Goal: Task Accomplishment & Management: Manage account settings

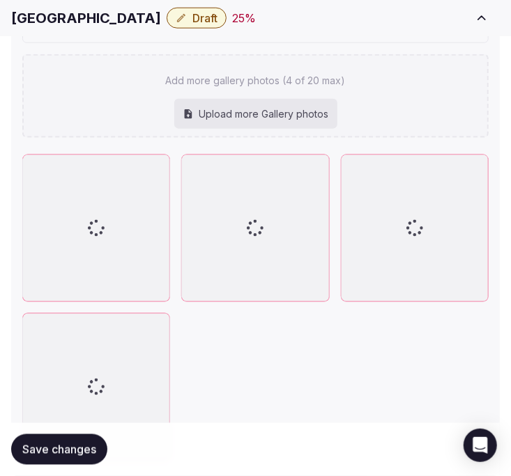
scroll to position [1984, 0]
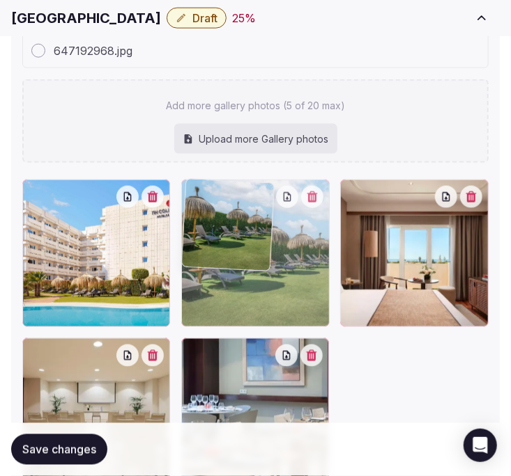
drag, startPoint x: 209, startPoint y: 332, endPoint x: 218, endPoint y: 246, distance: 86.1
click at [218, 246] on img at bounding box center [228, 225] width 92 height 92
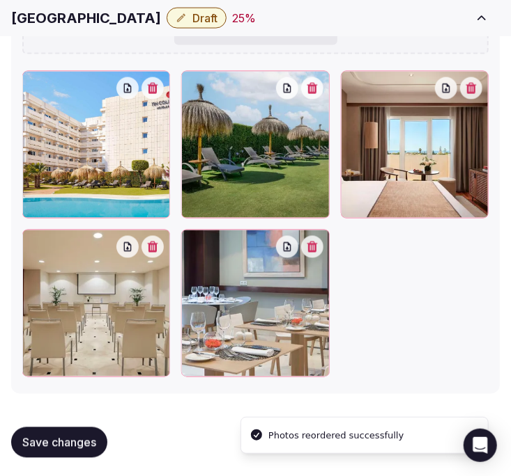
scroll to position [2095, 0]
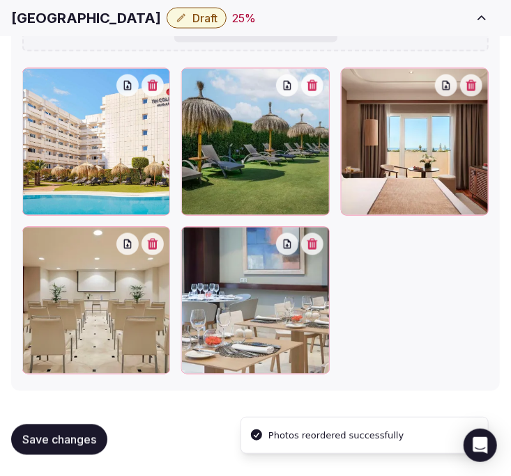
click at [65, 434] on span "Save changes" at bounding box center [59, 440] width 74 height 14
click at [45, 444] on span "Save changes" at bounding box center [59, 440] width 74 height 14
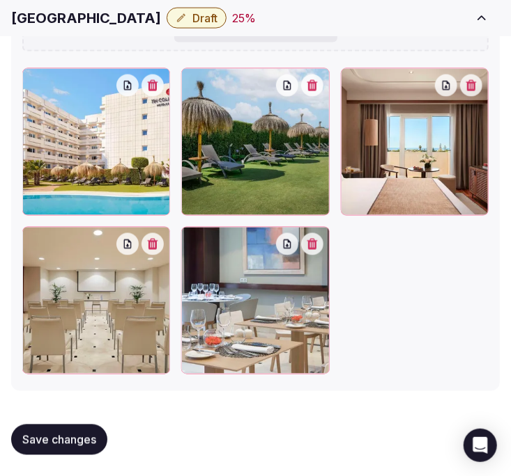
click at [73, 435] on span "Save changes" at bounding box center [59, 440] width 74 height 14
click at [64, 451] on button "Save changes" at bounding box center [59, 440] width 96 height 31
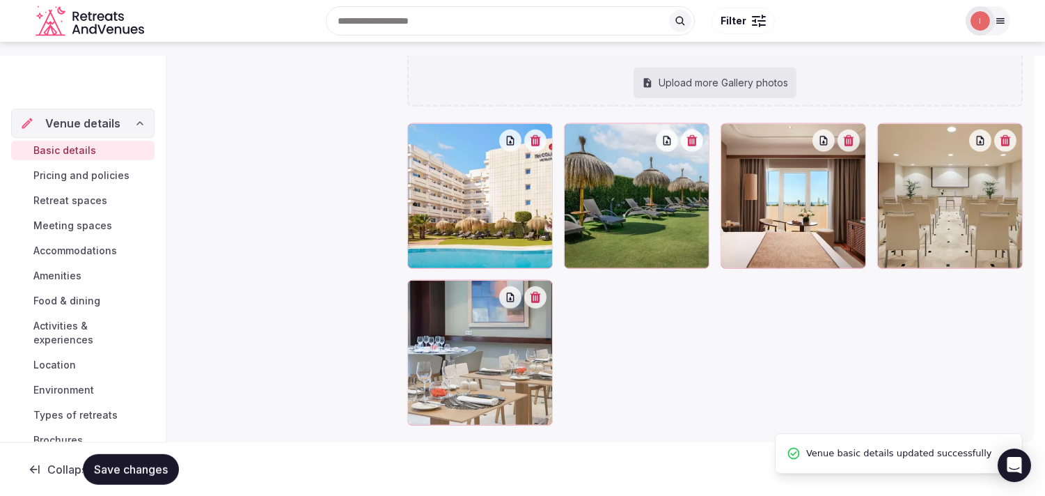
scroll to position [0, 0]
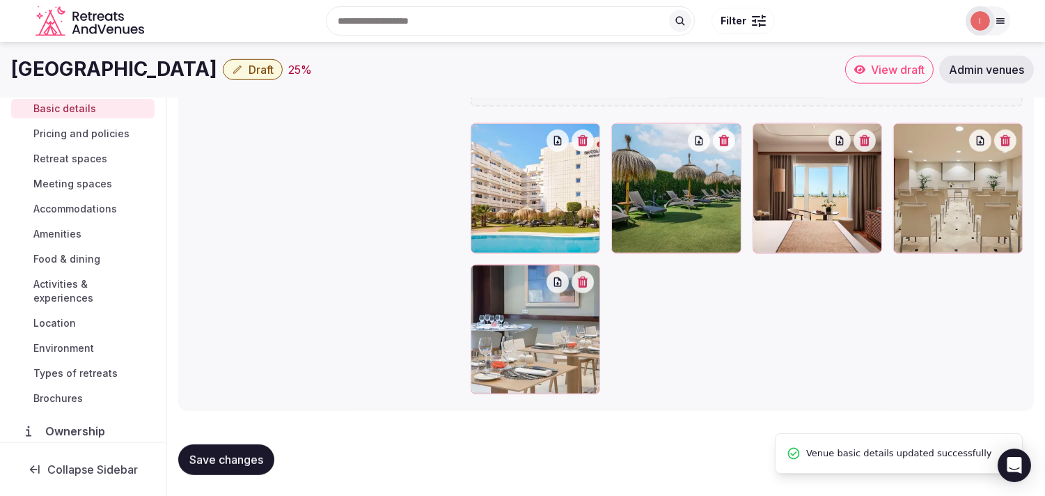
click at [223, 77] on button "Draft" at bounding box center [253, 69] width 60 height 21
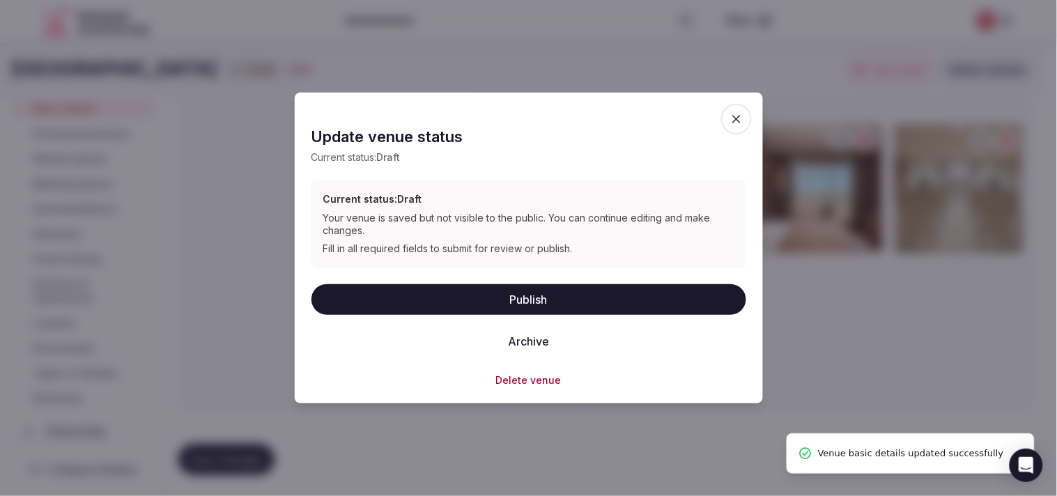
click at [532, 302] on button "Publish" at bounding box center [528, 298] width 435 height 31
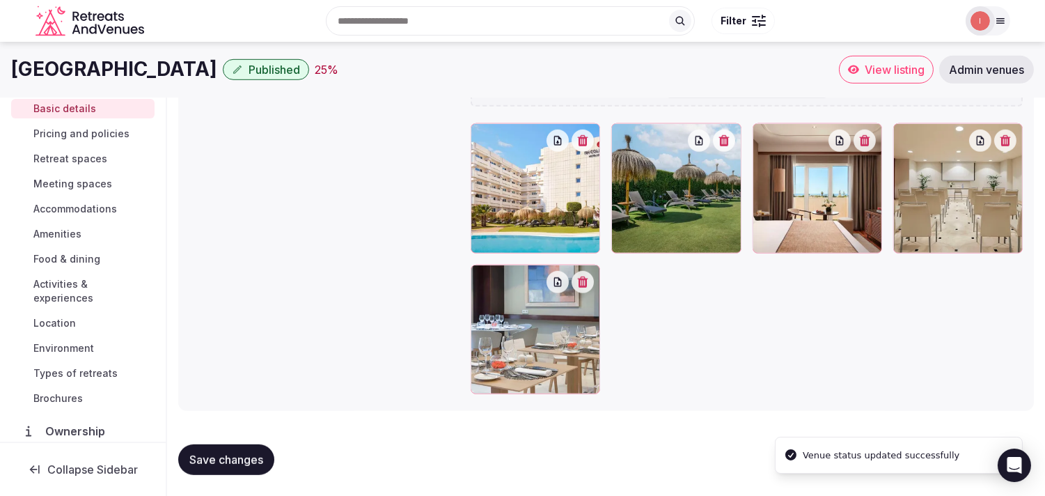
click at [40, 135] on span "Pricing and policies" at bounding box center [81, 134] width 96 height 14
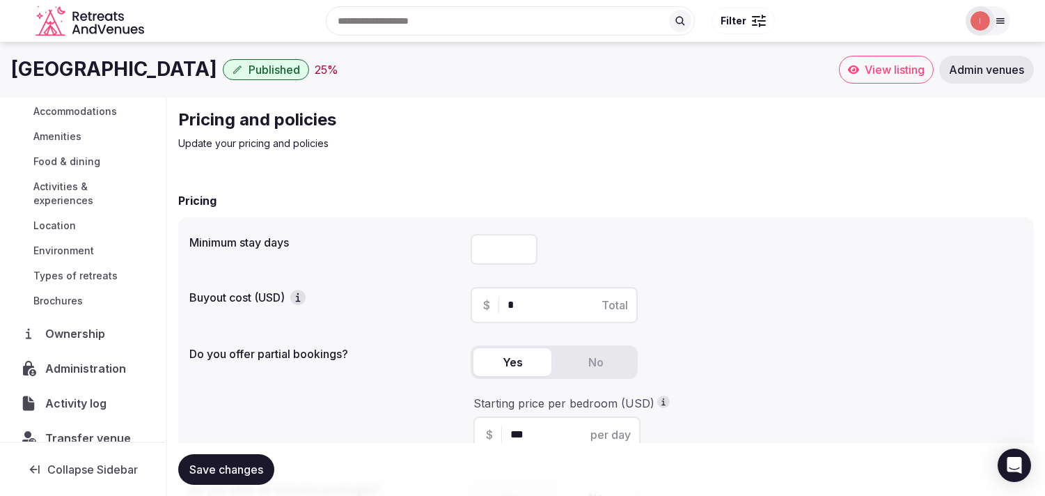
scroll to position [161, 0]
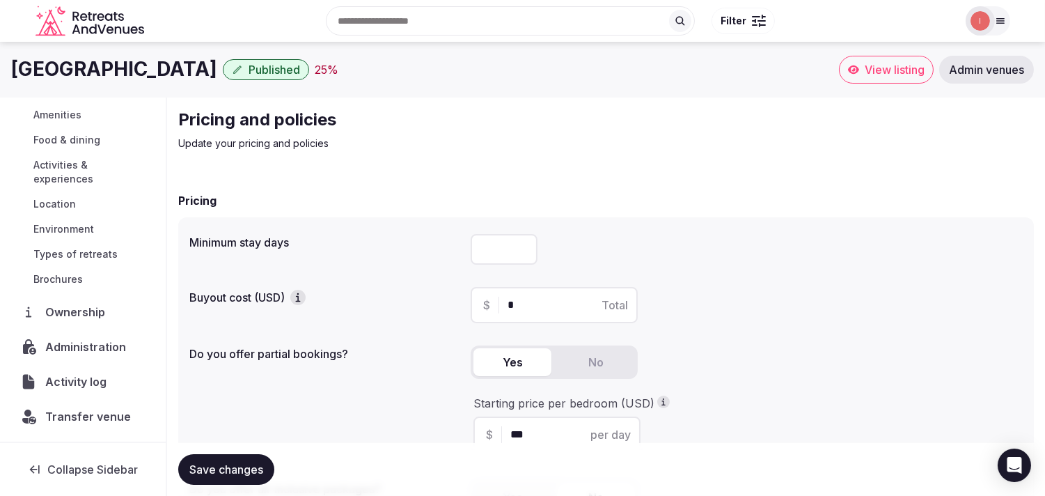
drag, startPoint x: 227, startPoint y: 472, endPoint x: 212, endPoint y: 436, distance: 39.3
click at [227, 465] on span "Save changes" at bounding box center [226, 469] width 74 height 14
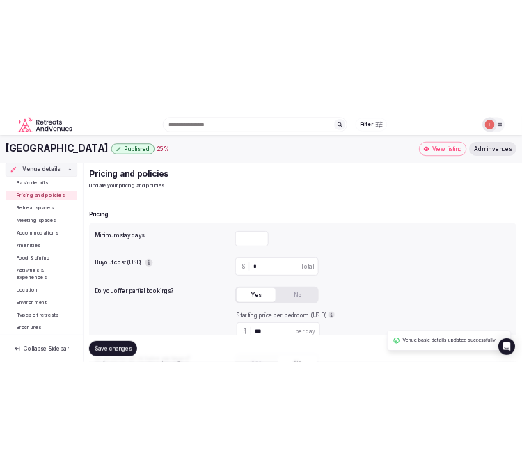
scroll to position [0, 0]
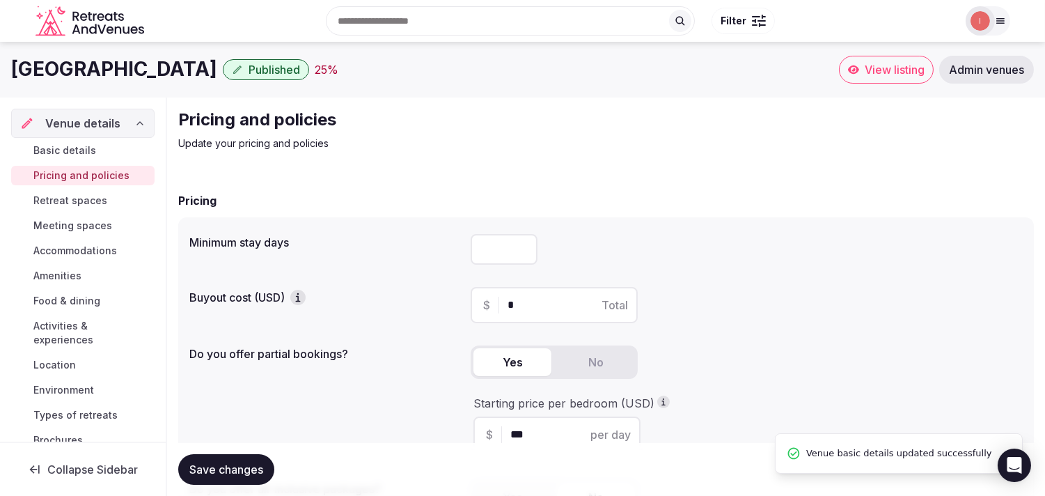
click at [81, 194] on span "Retreat spaces" at bounding box center [70, 201] width 74 height 14
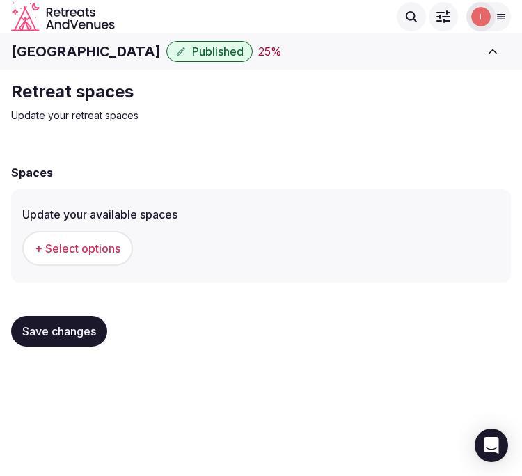
drag, startPoint x: 84, startPoint y: 256, endPoint x: 91, endPoint y: 254, distance: 7.8
click at [91, 254] on button "+ Select options" at bounding box center [77, 248] width 111 height 35
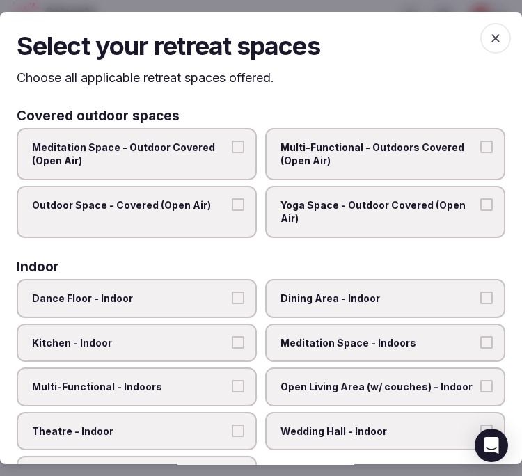
click at [300, 158] on span "Multi-Functional - Outdoors Covered (Open Air)" at bounding box center [379, 154] width 196 height 27
click at [481, 153] on button "Multi-Functional - Outdoors Covered (Open Air)" at bounding box center [487, 147] width 13 height 13
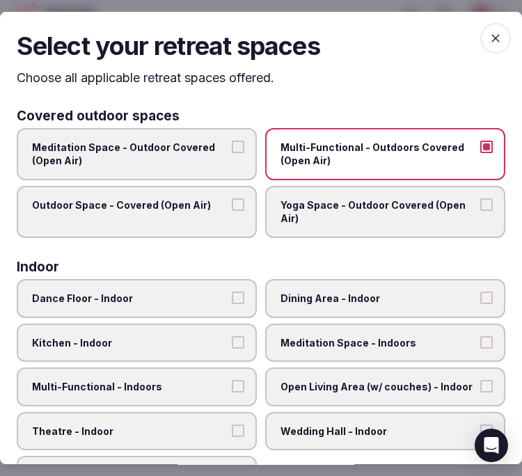
click at [224, 209] on label "Outdoor Space - Covered (Open Air)" at bounding box center [137, 212] width 240 height 52
click at [232, 209] on button "Outdoor Space - Covered (Open Air)" at bounding box center [238, 204] width 13 height 13
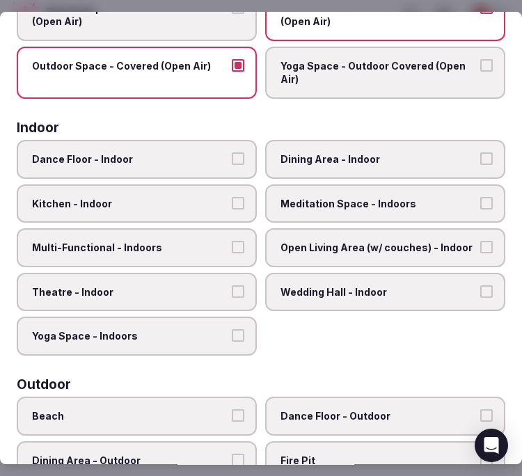
scroll to position [232, 0]
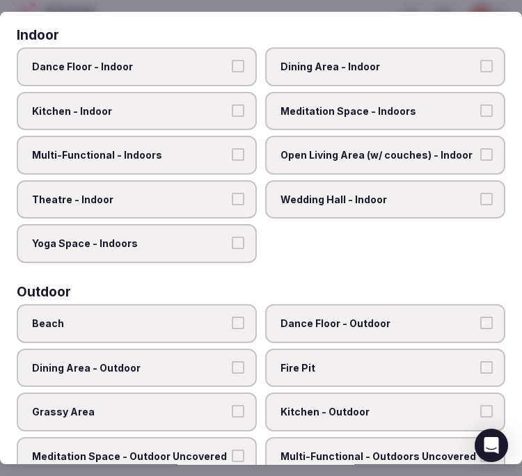
click at [357, 63] on span "Dining Area - Indoor" at bounding box center [379, 67] width 196 height 14
click at [481, 63] on button "Dining Area - Indoor" at bounding box center [487, 66] width 13 height 13
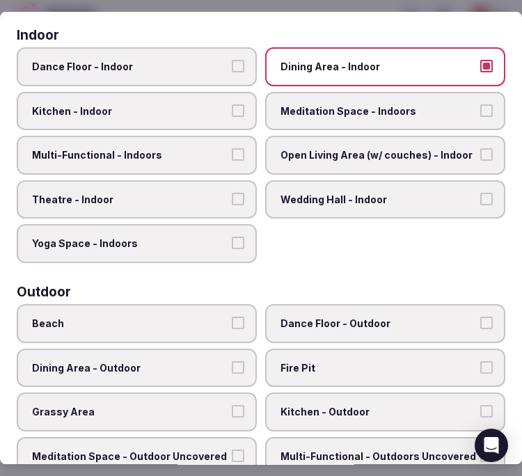
click at [383, 148] on span "Open Living Area (w/ couches) - Indoor" at bounding box center [379, 155] width 196 height 14
click at [481, 148] on button "Open Living Area (w/ couches) - Indoor" at bounding box center [487, 154] width 13 height 13
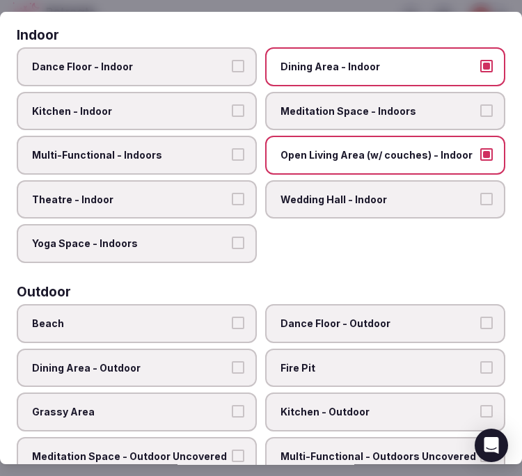
click at [203, 148] on span "Multi-Functional - Indoors" at bounding box center [130, 155] width 196 height 14
click at [232, 148] on button "Multi-Functional - Indoors" at bounding box center [238, 154] width 13 height 13
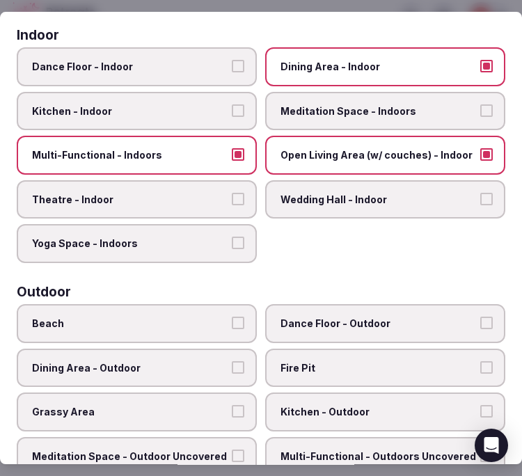
drag, startPoint x: 185, startPoint y: 192, endPoint x: 182, endPoint y: 198, distance: 7.2
click at [185, 193] on span "Theatre - Indoor" at bounding box center [130, 200] width 196 height 14
click at [232, 193] on button "Theatre - Indoor" at bounding box center [238, 199] width 13 height 13
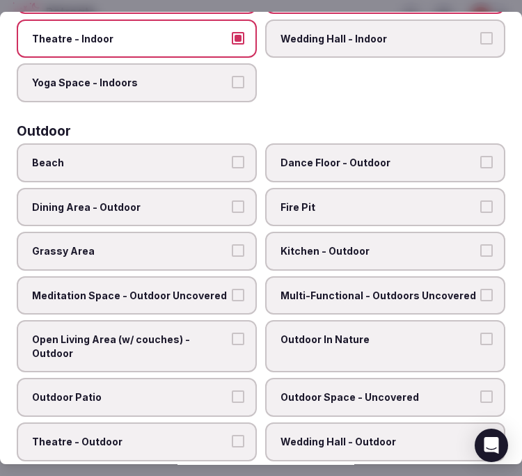
scroll to position [541, 0]
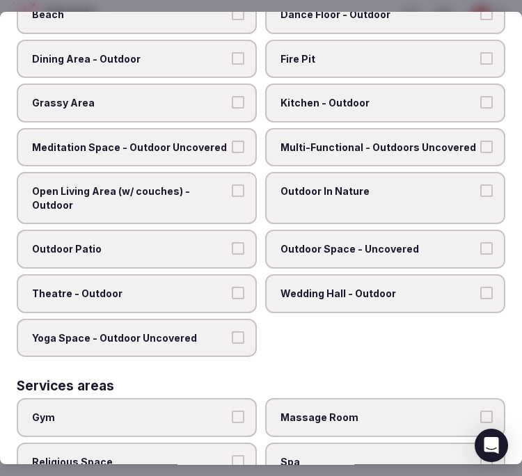
click at [189, 53] on span "Dining Area - Outdoor" at bounding box center [130, 59] width 196 height 14
click at [232, 53] on button "Dining Area - Outdoor" at bounding box center [238, 58] width 13 height 13
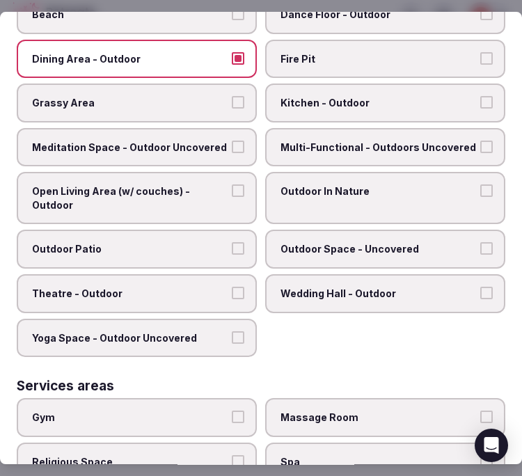
click at [343, 141] on span "Multi-Functional - Outdoors Uncovered" at bounding box center [379, 148] width 196 height 14
click at [481, 141] on button "Multi-Functional - Outdoors Uncovered" at bounding box center [487, 147] width 13 height 13
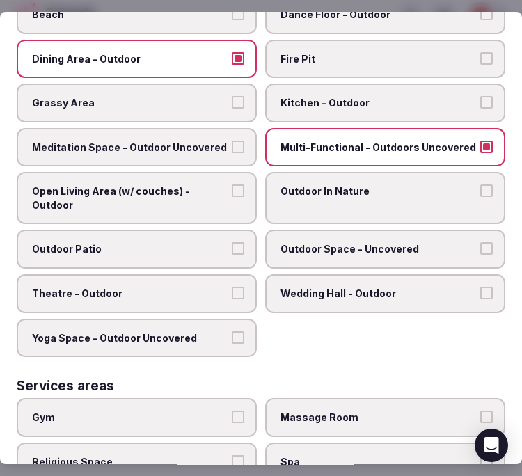
scroll to position [464, 0]
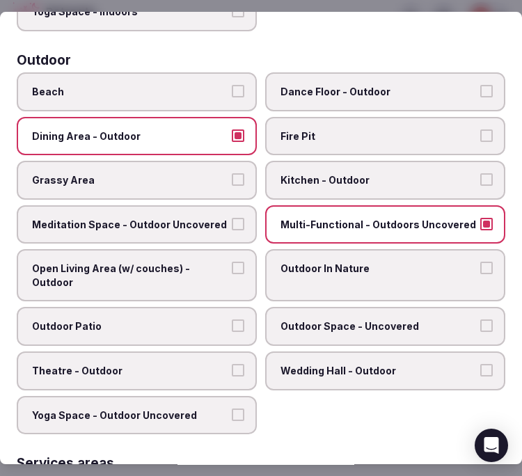
click at [195, 320] on span "Outdoor Patio" at bounding box center [130, 327] width 196 height 14
click at [232, 320] on button "Outdoor Patio" at bounding box center [238, 326] width 13 height 13
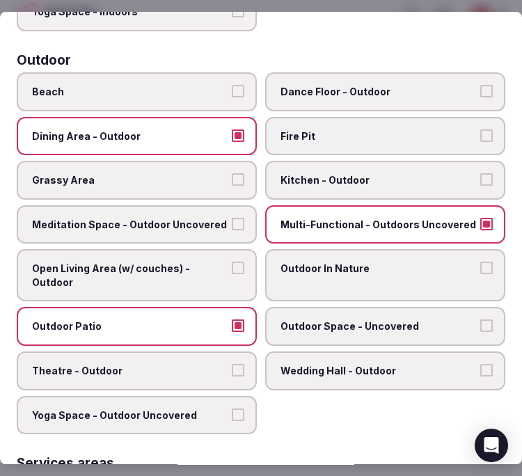
click at [206, 265] on span "Open Living Area (w/ couches) - Outdoor" at bounding box center [130, 275] width 196 height 27
click at [232, 265] on button "Open Living Area (w/ couches) - Outdoor" at bounding box center [238, 268] width 13 height 13
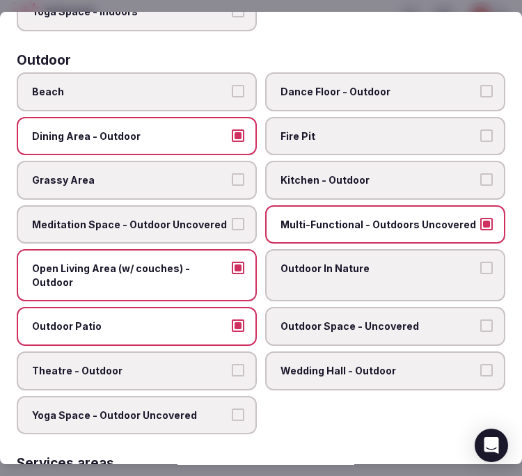
click at [281, 262] on span "Outdoor In Nature" at bounding box center [379, 269] width 196 height 14
click at [481, 262] on button "Outdoor In Nature" at bounding box center [487, 268] width 13 height 13
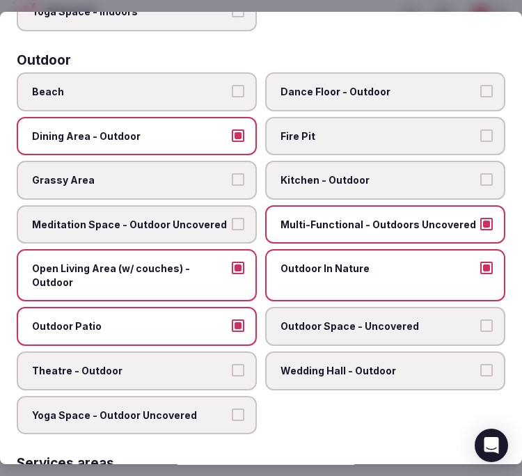
click at [340, 308] on label "Outdoor Space - Uncovered" at bounding box center [385, 327] width 240 height 39
click at [481, 320] on button "Outdoor Space - Uncovered" at bounding box center [487, 326] width 13 height 13
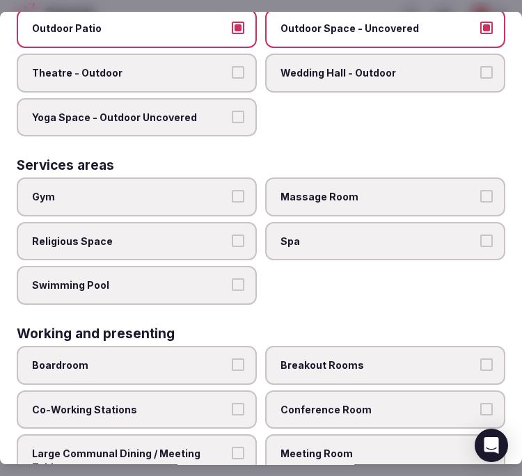
scroll to position [774, 0]
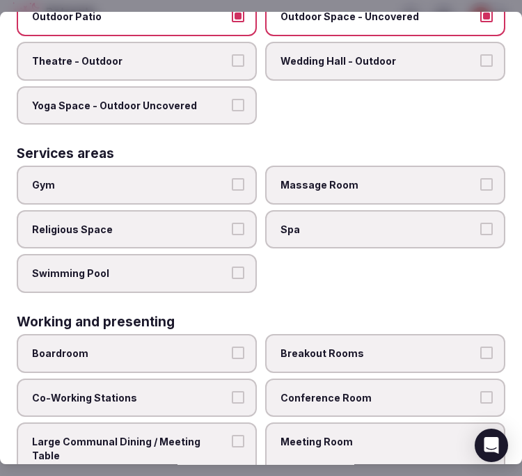
click at [157, 178] on span "Gym" at bounding box center [130, 185] width 196 height 14
click at [232, 178] on button "Gym" at bounding box center [238, 184] width 13 height 13
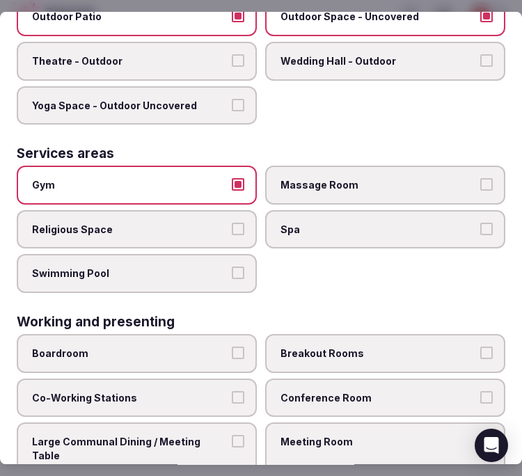
click at [171, 231] on div "Gym Massage Room Religious Space Spa Swimming Pool" at bounding box center [261, 229] width 489 height 127
click at [309, 223] on span "Spa" at bounding box center [379, 230] width 196 height 14
click at [481, 223] on button "Spa" at bounding box center [487, 229] width 13 height 13
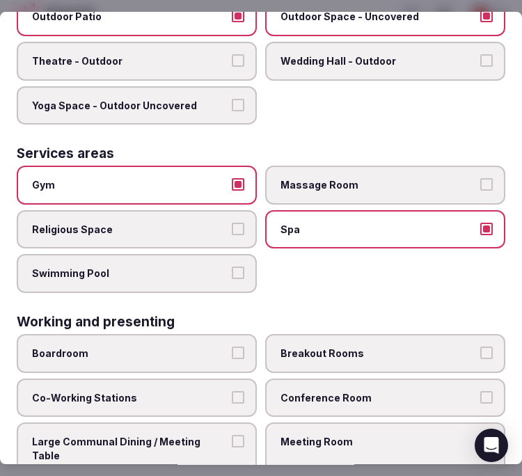
click at [318, 178] on label "Massage Room" at bounding box center [385, 185] width 240 height 39
click at [481, 178] on button "Massage Room" at bounding box center [487, 184] width 13 height 13
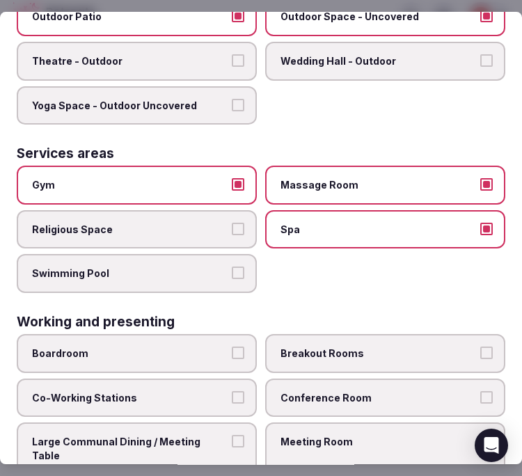
click at [197, 269] on label "Swimming Pool" at bounding box center [137, 274] width 240 height 39
click at [232, 269] on button "Swimming Pool" at bounding box center [238, 273] width 13 height 13
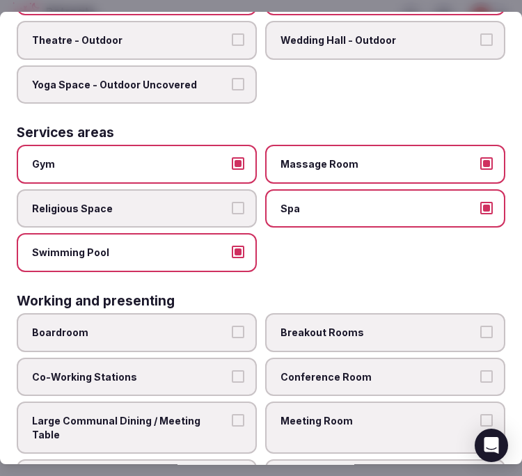
scroll to position [804, 0]
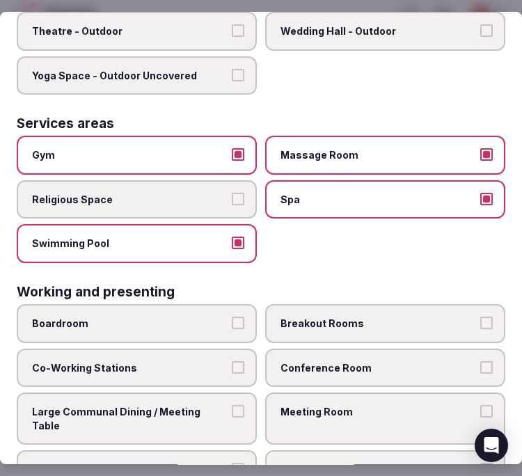
click at [294, 394] on label "Meeting Room" at bounding box center [385, 419] width 240 height 52
click at [481, 405] on button "Meeting Room" at bounding box center [487, 411] width 13 height 13
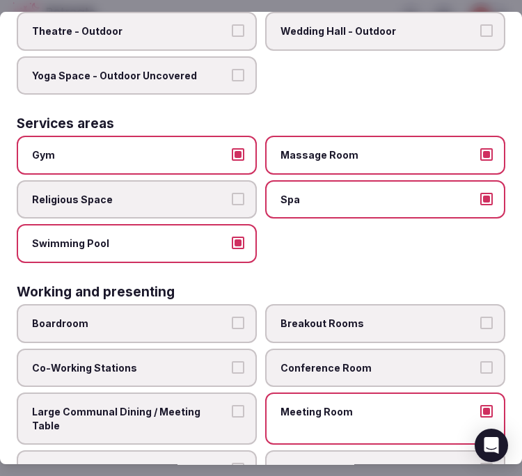
click at [182, 393] on label "Large Communal Dining / Meeting Table" at bounding box center [137, 419] width 240 height 52
click at [232, 405] on button "Large Communal Dining / Meeting Table" at bounding box center [238, 411] width 13 height 13
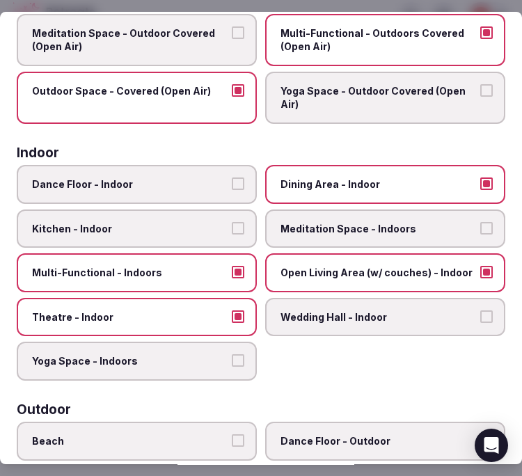
scroll to position [0, 0]
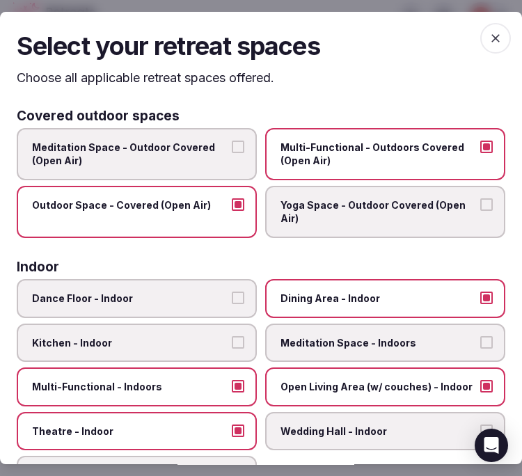
click at [489, 47] on span "button" at bounding box center [496, 38] width 31 height 31
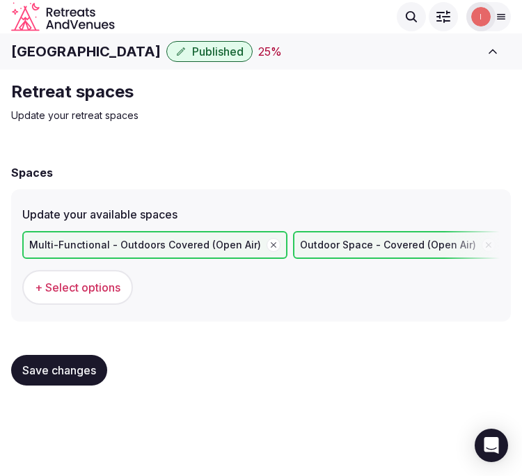
click at [72, 355] on button "Save changes" at bounding box center [59, 370] width 96 height 31
click at [86, 374] on span "Save changes" at bounding box center [59, 371] width 74 height 14
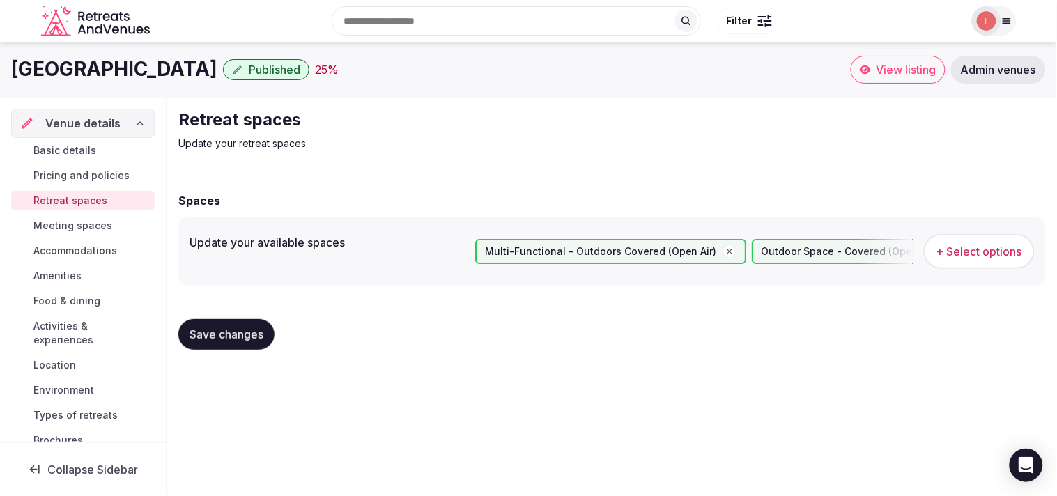
click at [74, 226] on span "Meeting spaces" at bounding box center [72, 226] width 79 height 14
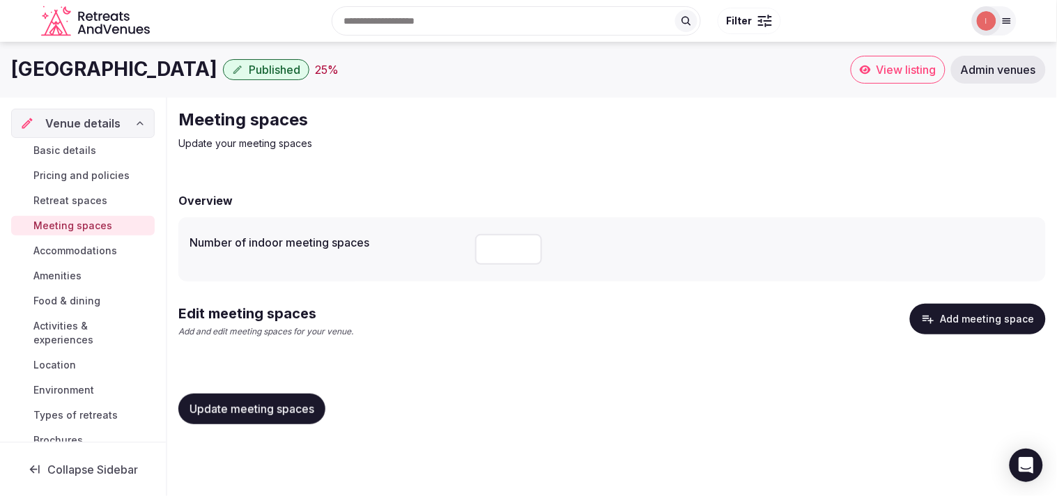
click at [503, 241] on input "number" at bounding box center [508, 249] width 67 height 31
type input "*"
click at [259, 407] on span "Update meeting spaces" at bounding box center [251, 409] width 125 height 14
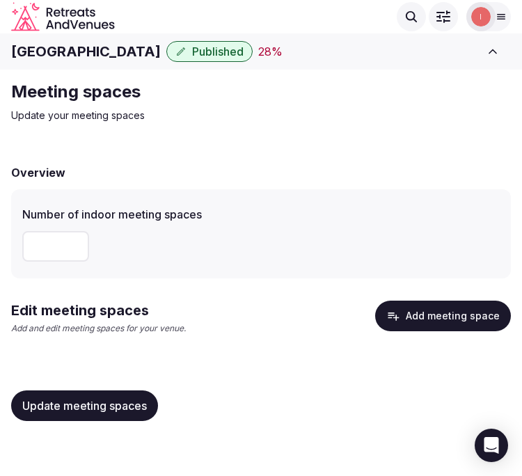
click at [414, 326] on button "Add meeting space" at bounding box center [443, 316] width 136 height 31
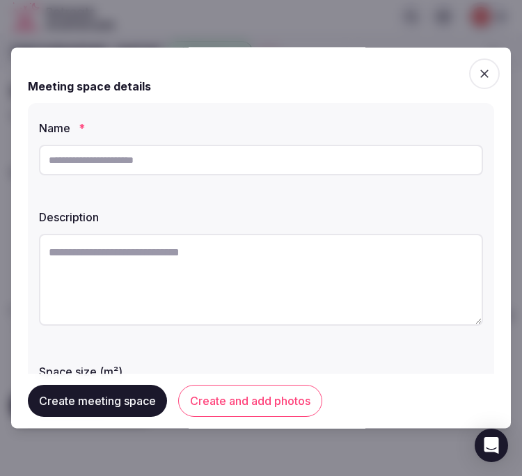
click at [169, 171] on input "text" at bounding box center [261, 160] width 444 height 31
type input "******"
